Goal: Find specific page/section: Find specific page/section

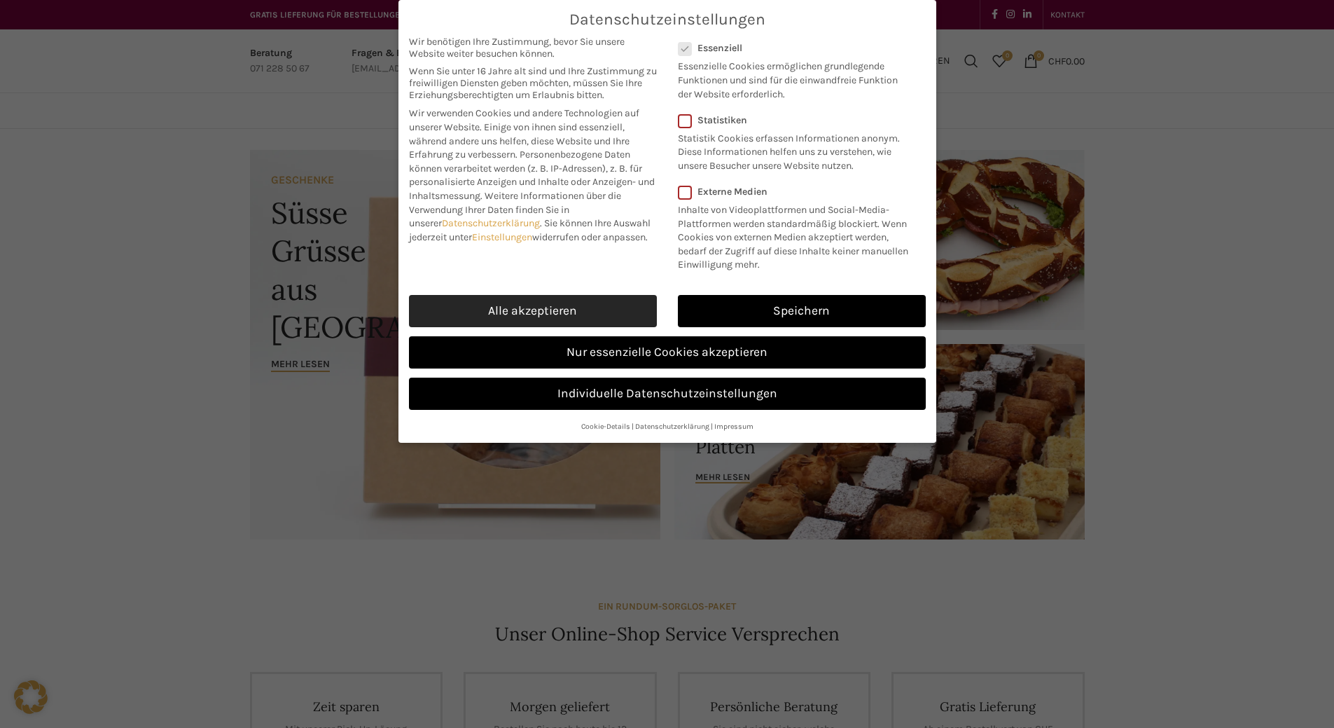
click at [555, 327] on link "Alle akzeptieren" at bounding box center [533, 311] width 248 height 32
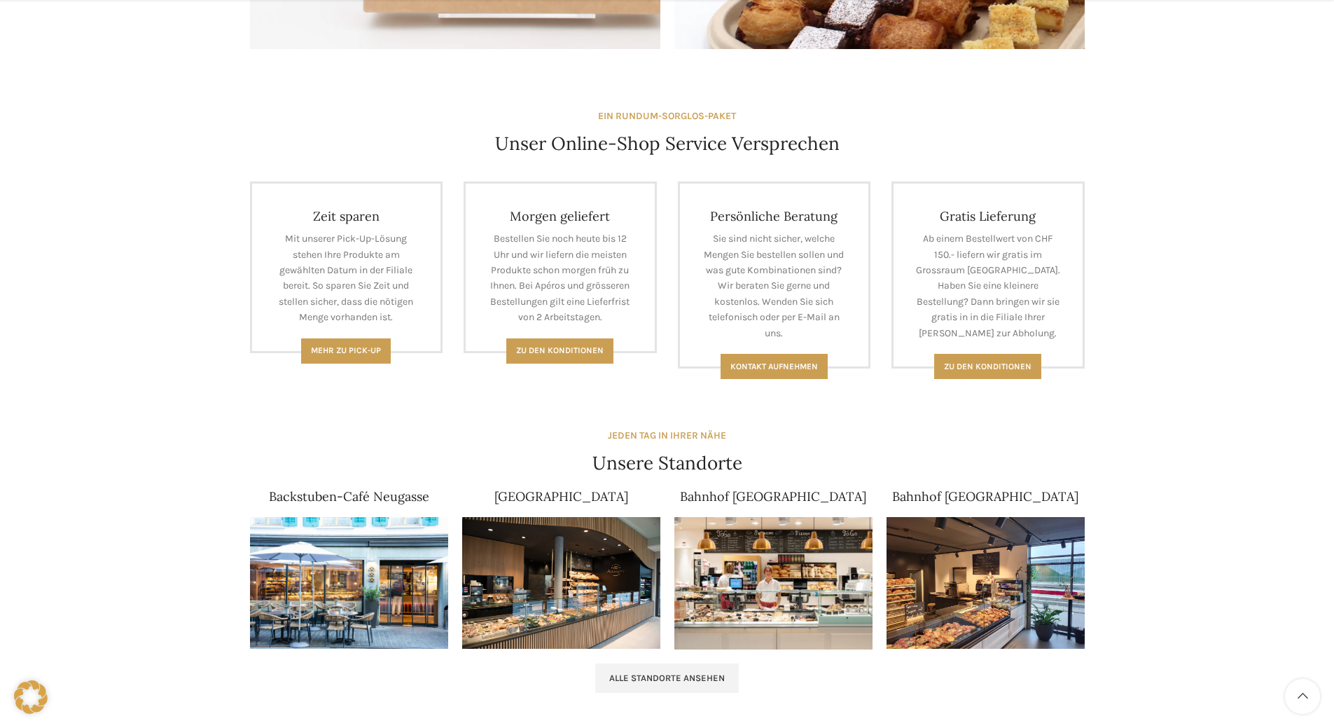
scroll to position [910, 0]
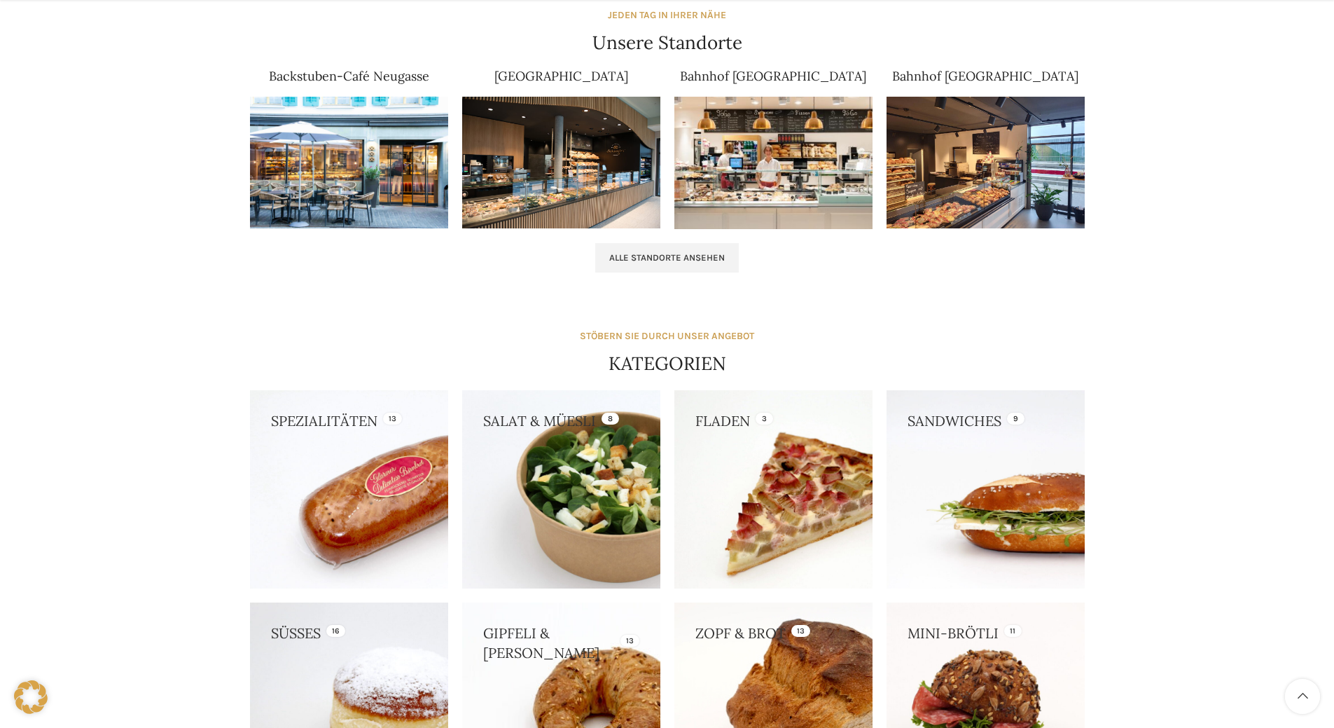
click at [648, 242] on div "Alle Standorte ansehen" at bounding box center [667, 257] width 849 height 43
click at [645, 247] on link "Alle Standorte ansehen" at bounding box center [667, 257] width 144 height 29
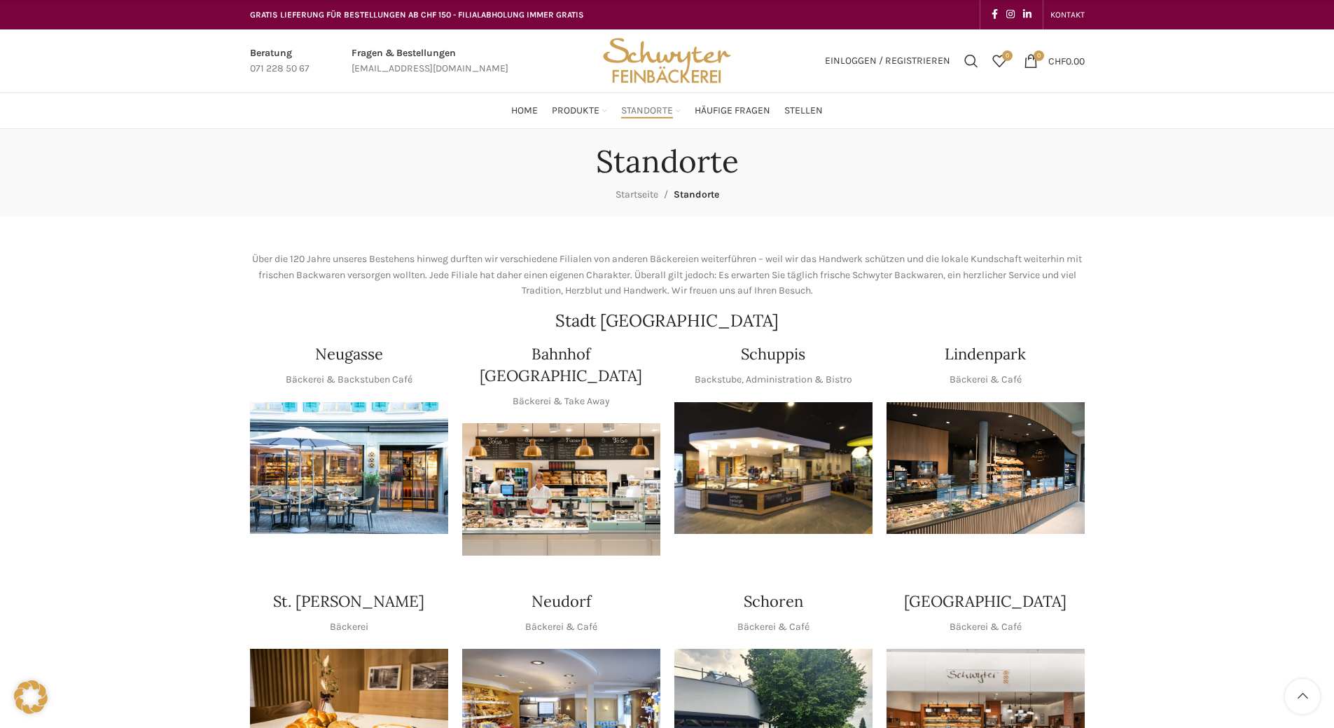
scroll to position [280, 0]
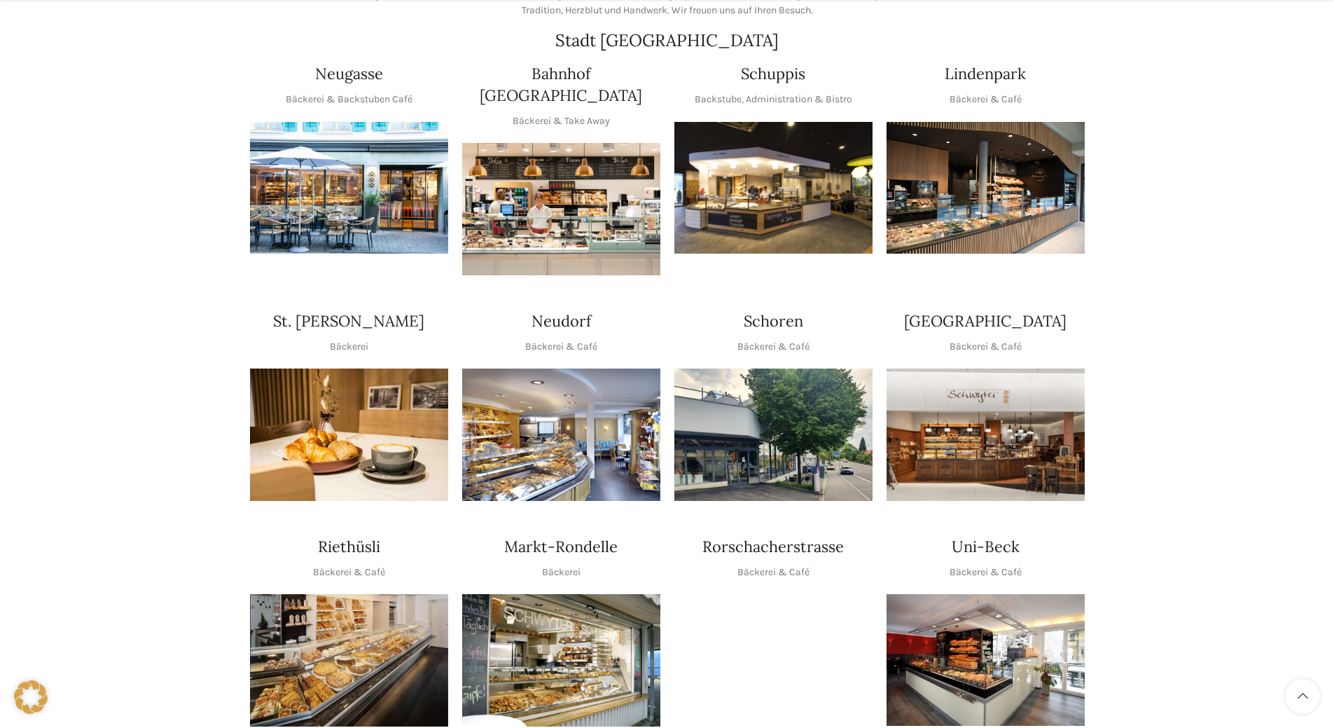
click at [753, 149] on img "1 / 1" at bounding box center [773, 188] width 198 height 132
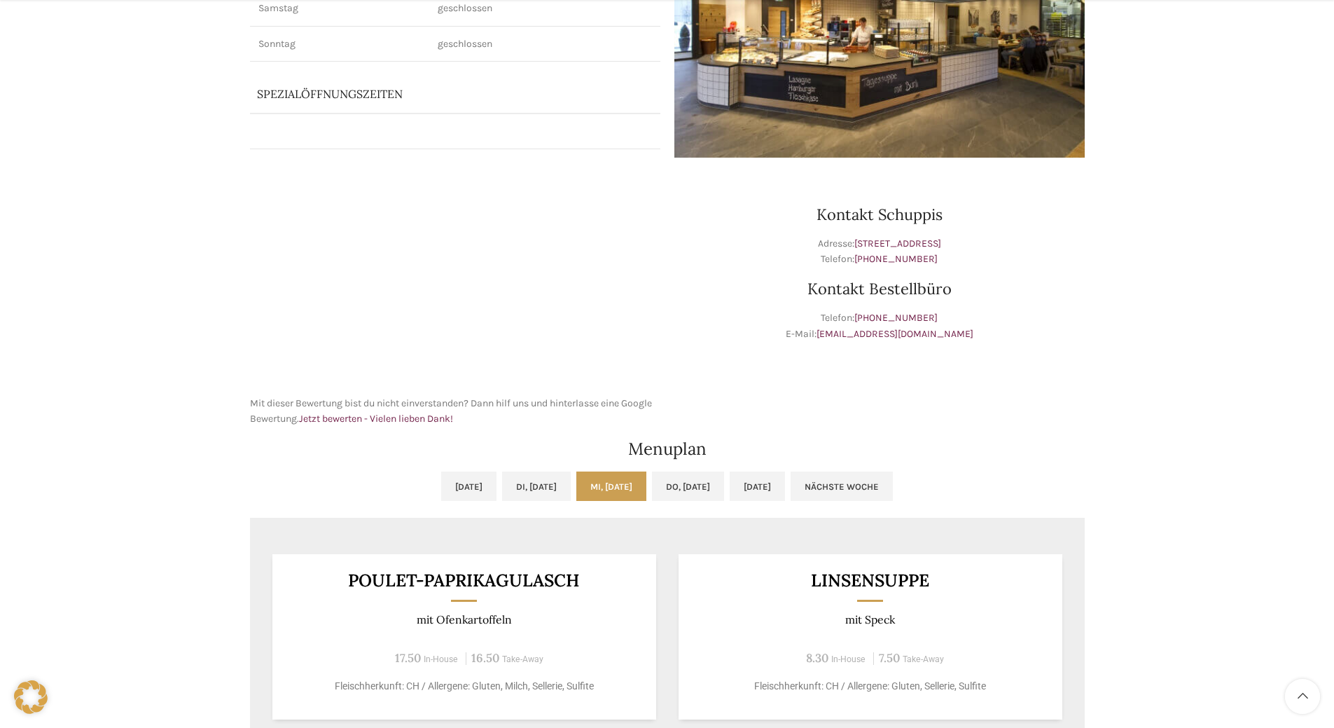
scroll to position [560, 0]
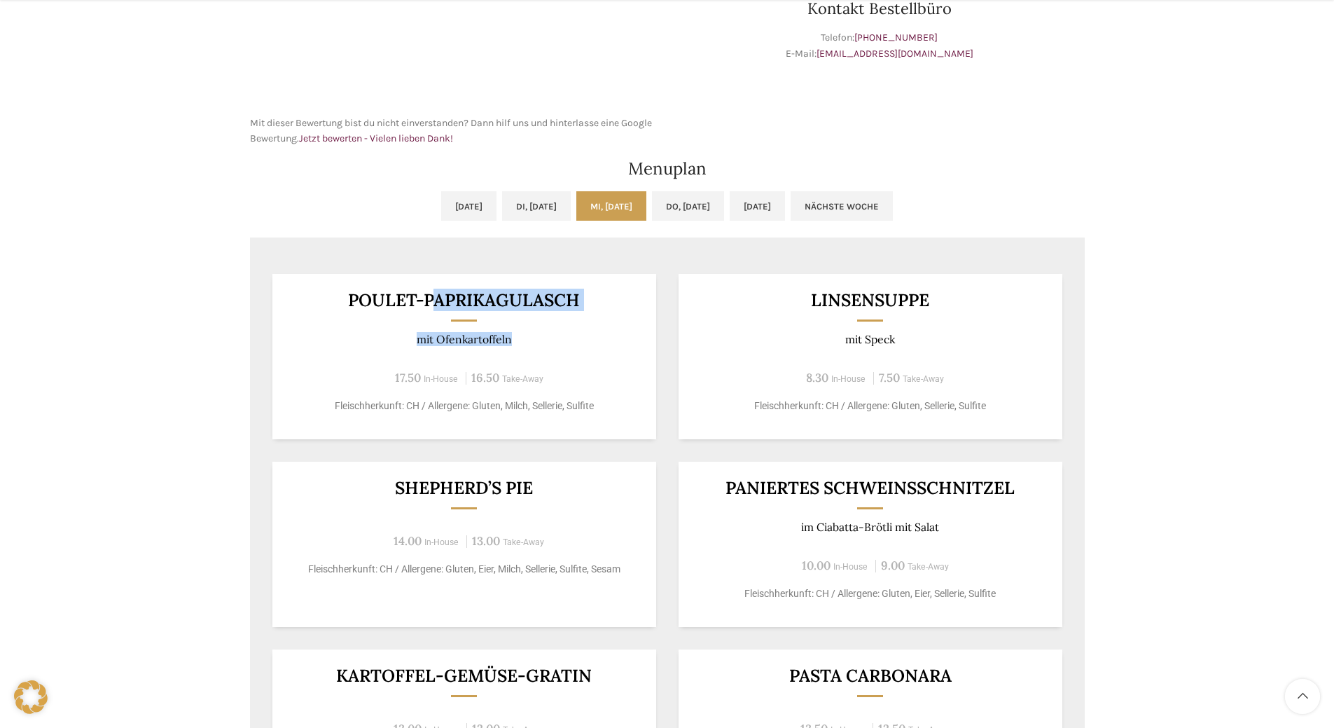
drag, startPoint x: 438, startPoint y: 309, endPoint x: 568, endPoint y: 335, distance: 132.1
click at [569, 338] on div "Poulet-Paprikagulasch mit Ofenkartoffeln 17.50 In-House 16.50 Take-Away Fleisch…" at bounding box center [464, 356] width 384 height 165
click at [125, 221] on div "Backstubenbistro Schuppis Wochentag ÖFFNUNGSZEITEN Montag - Freitag 06:00 - 16:…" at bounding box center [667, 290] width 1334 height 1442
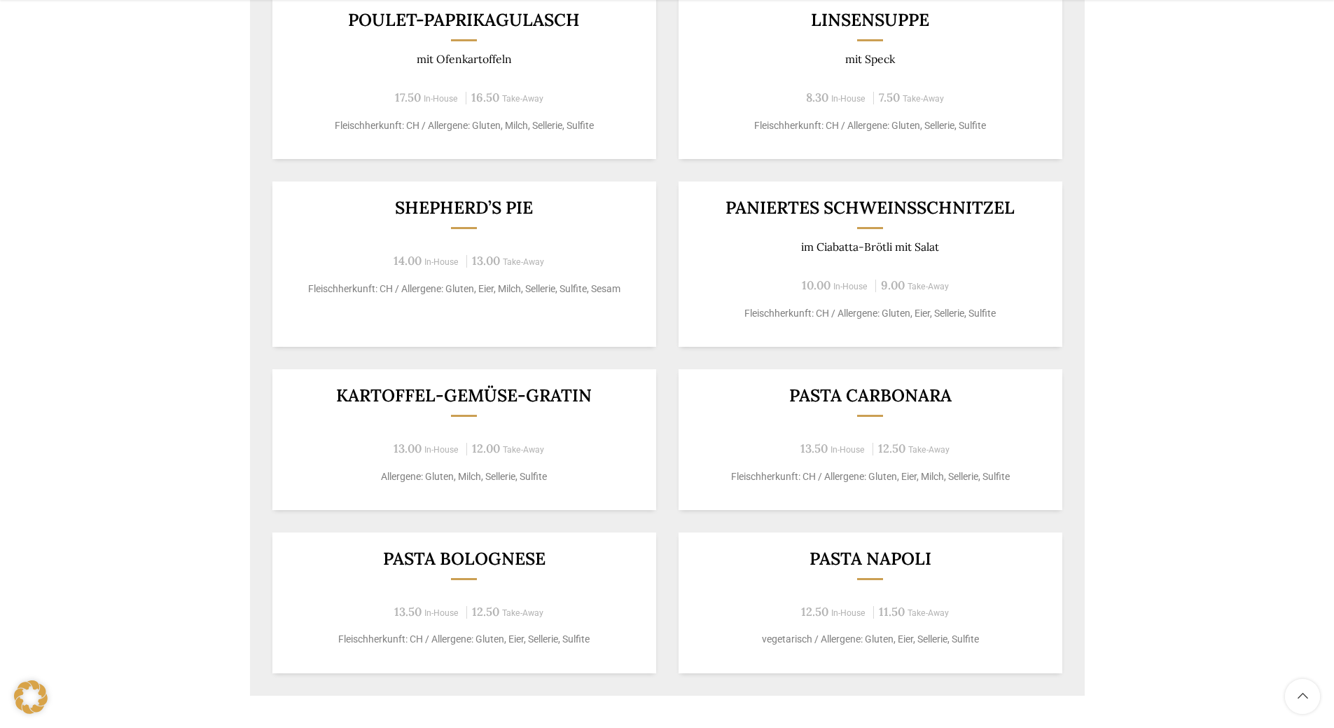
scroll to position [910, 0]
